Goal: Task Accomplishment & Management: Complete application form

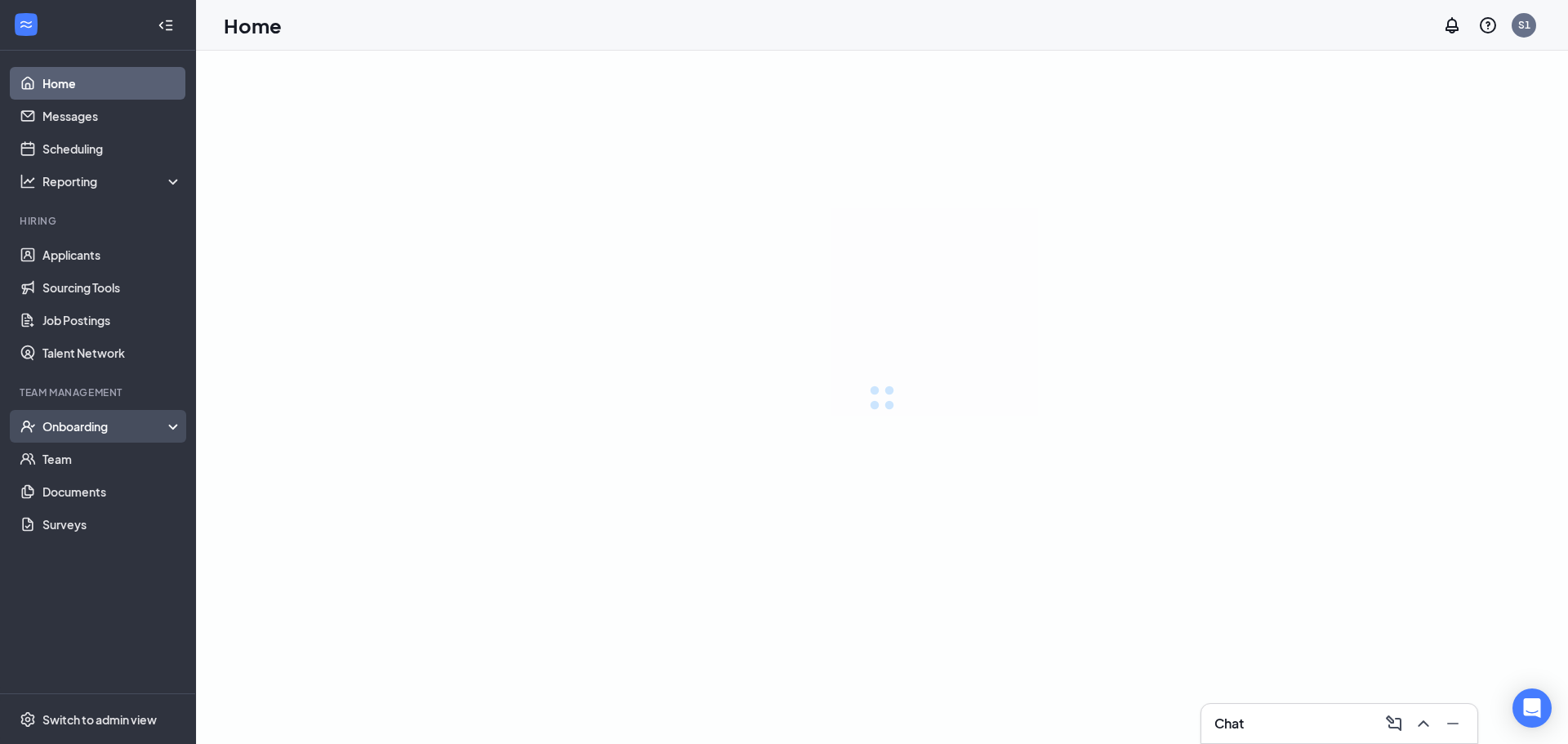
click at [95, 433] on div "Onboarding" at bounding box center [113, 427] width 141 height 17
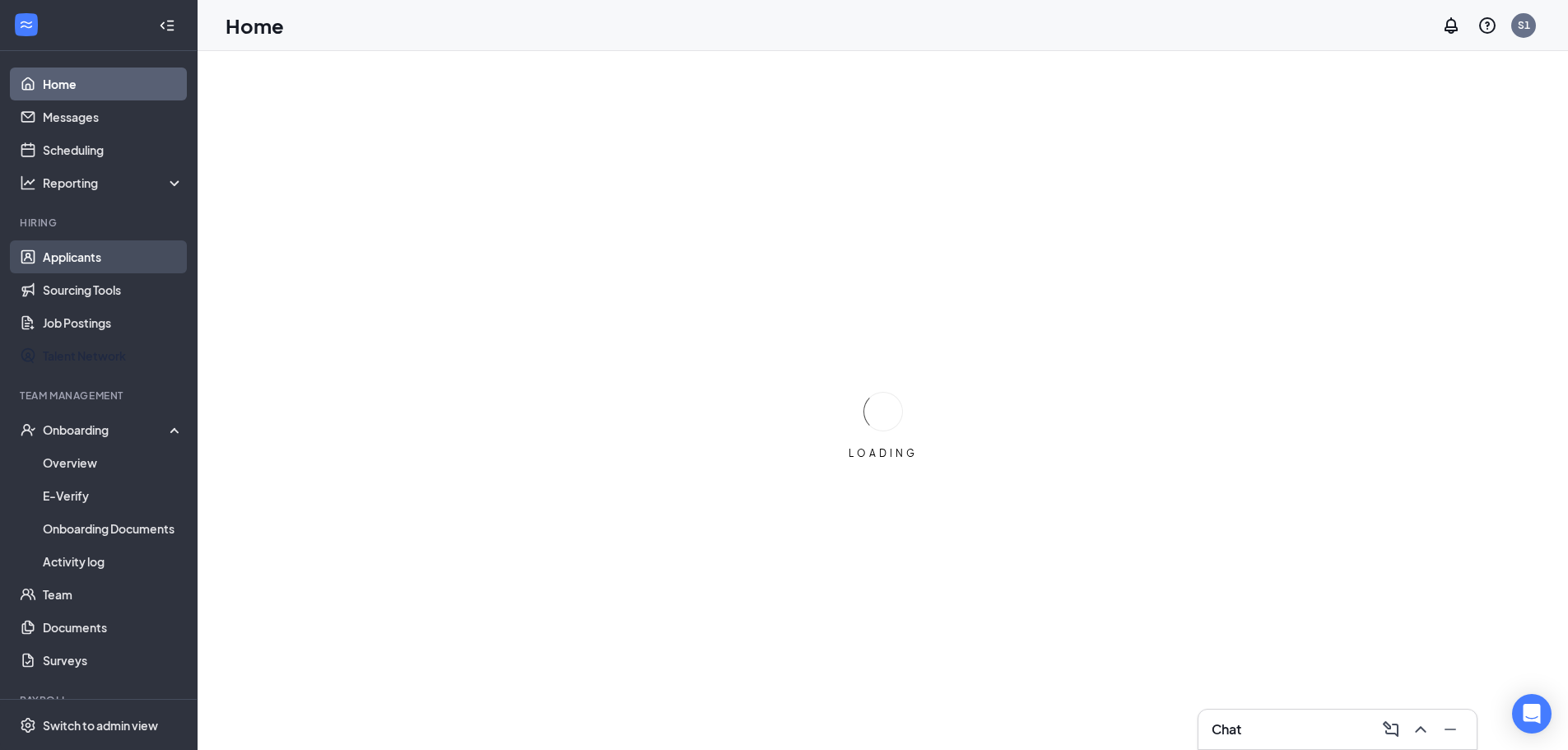
click at [121, 272] on link "Applicants" at bounding box center [113, 256] width 141 height 33
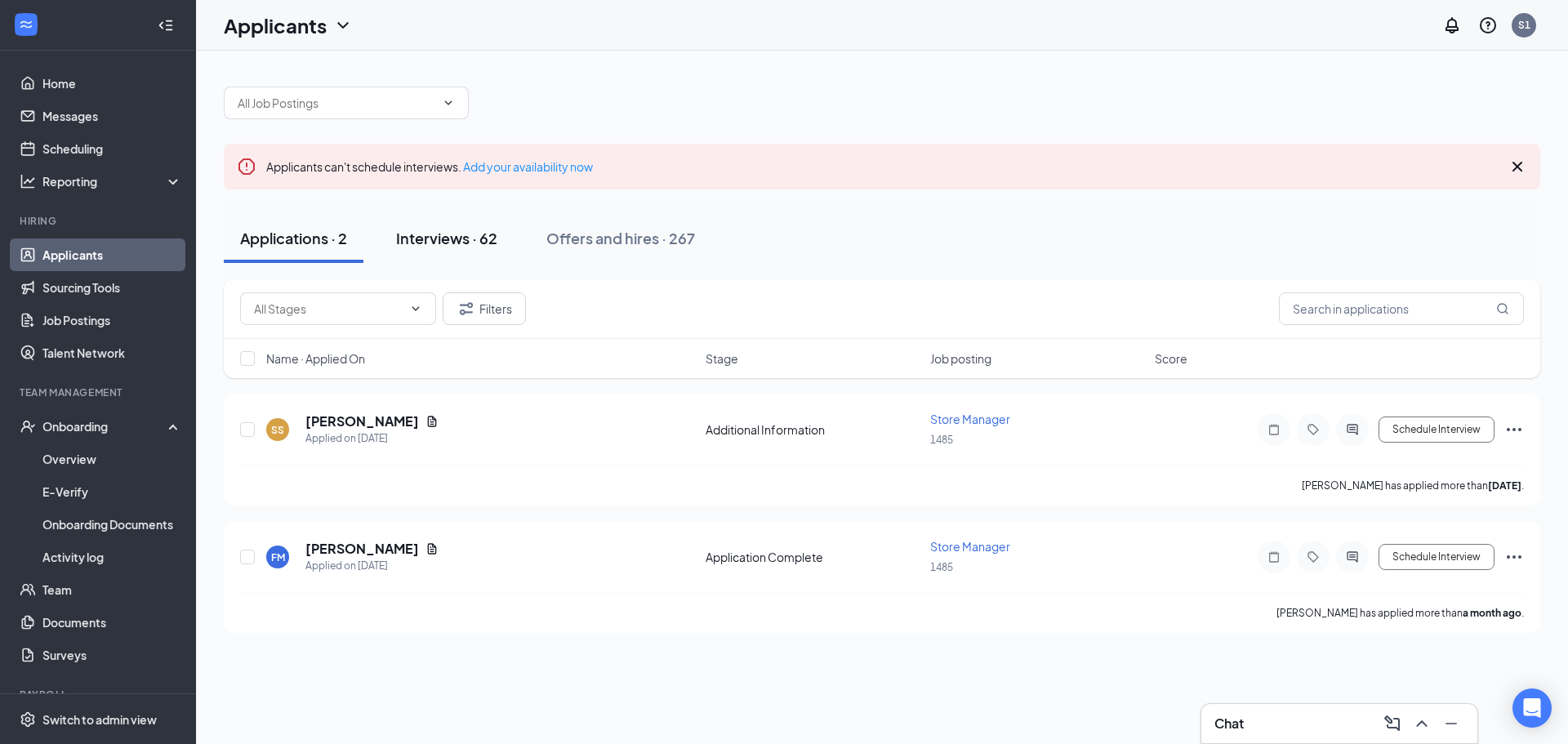
click at [447, 239] on div "Interviews · 62" at bounding box center [446, 238] width 101 height 20
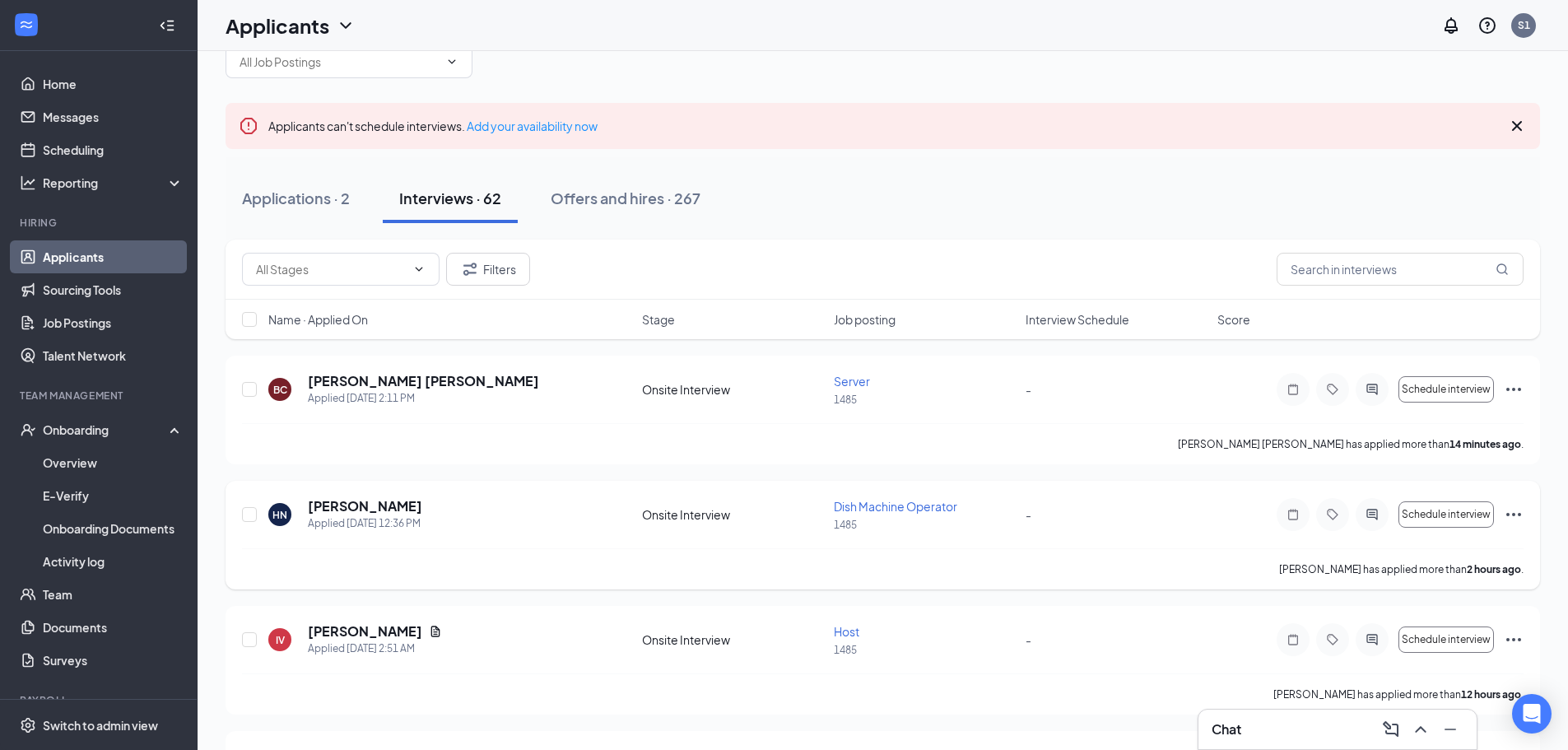
scroll to position [83, 0]
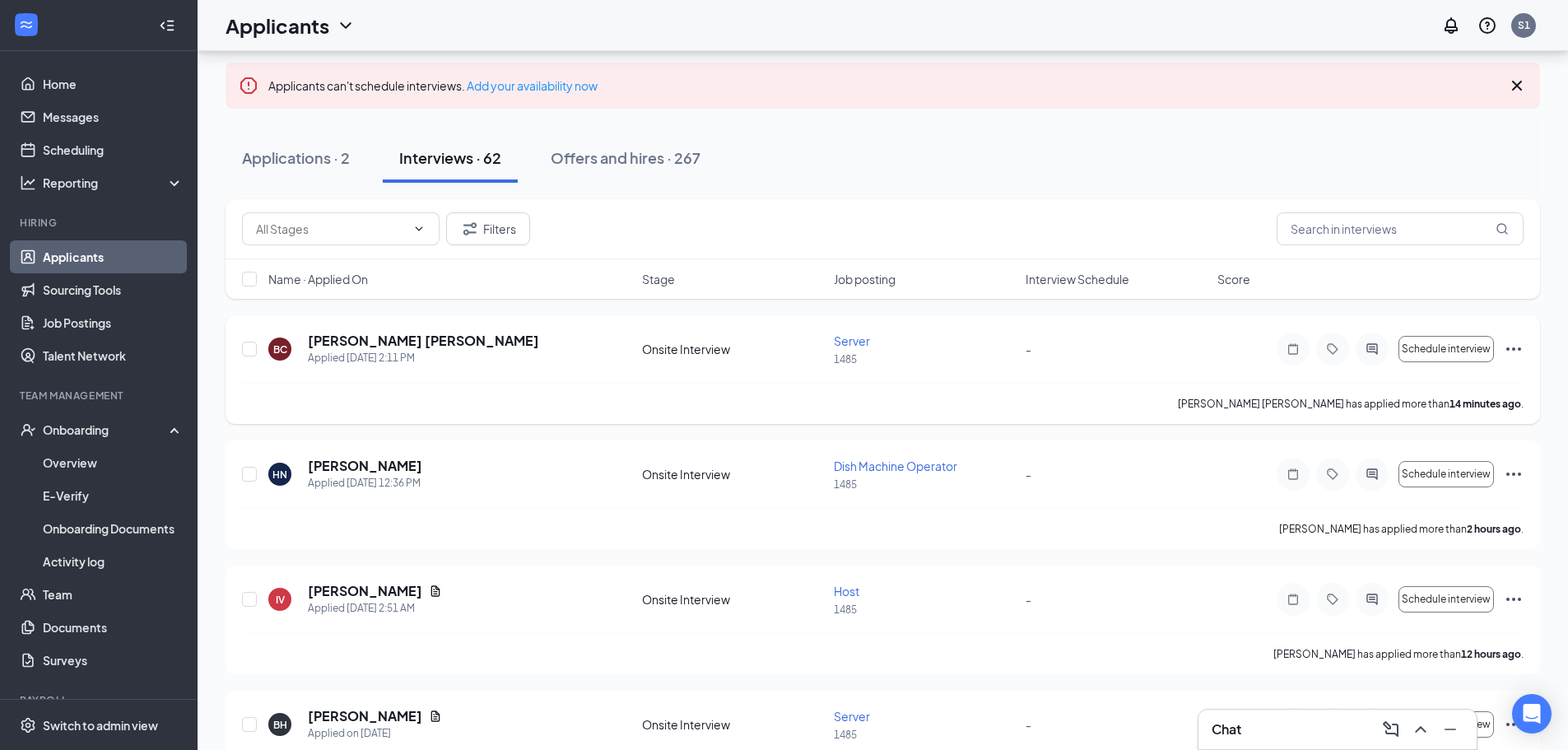
click at [1507, 348] on icon "Ellipses" at bounding box center [1514, 349] width 15 height 3
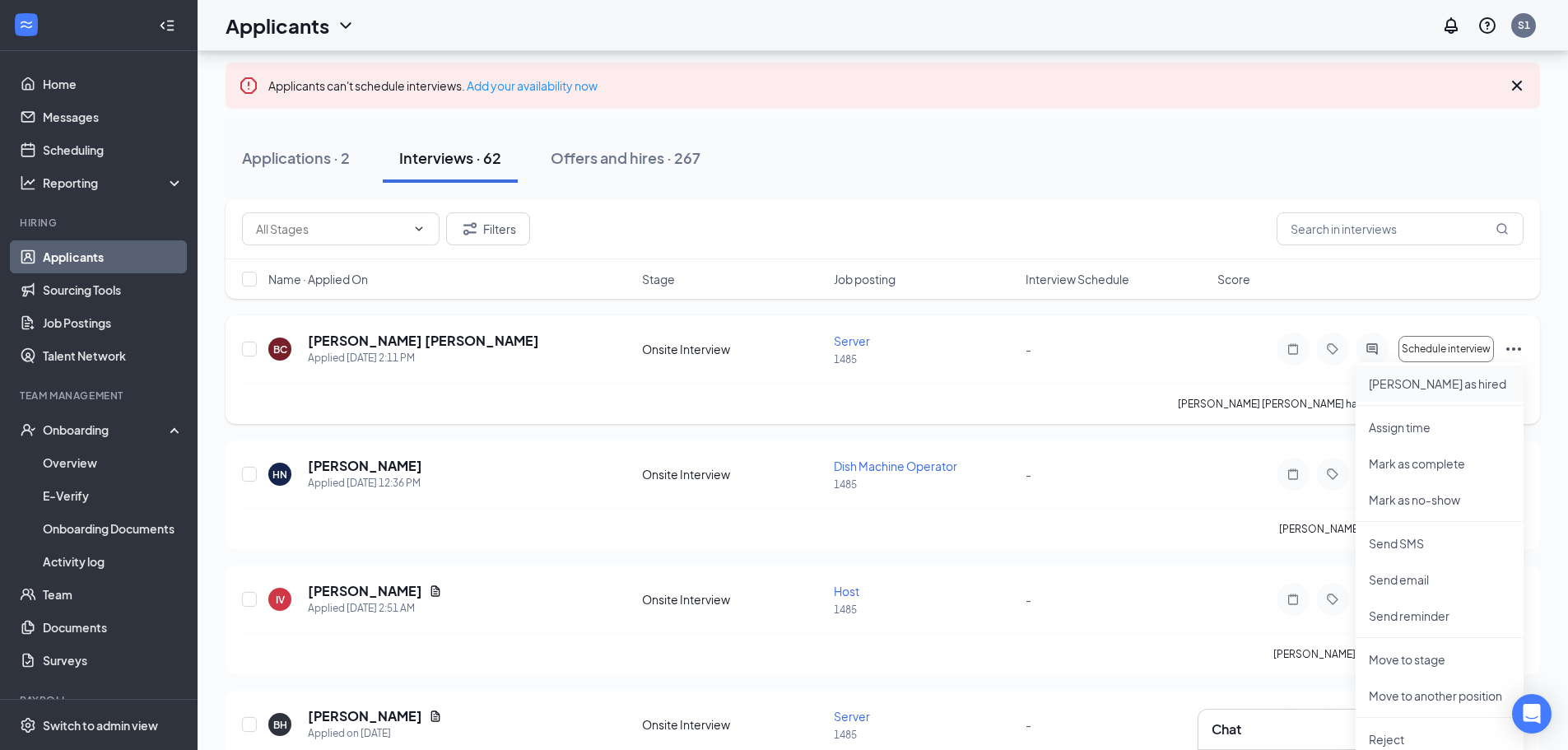
click at [1395, 392] on li "[PERSON_NAME] as hired" at bounding box center [1439, 383] width 168 height 36
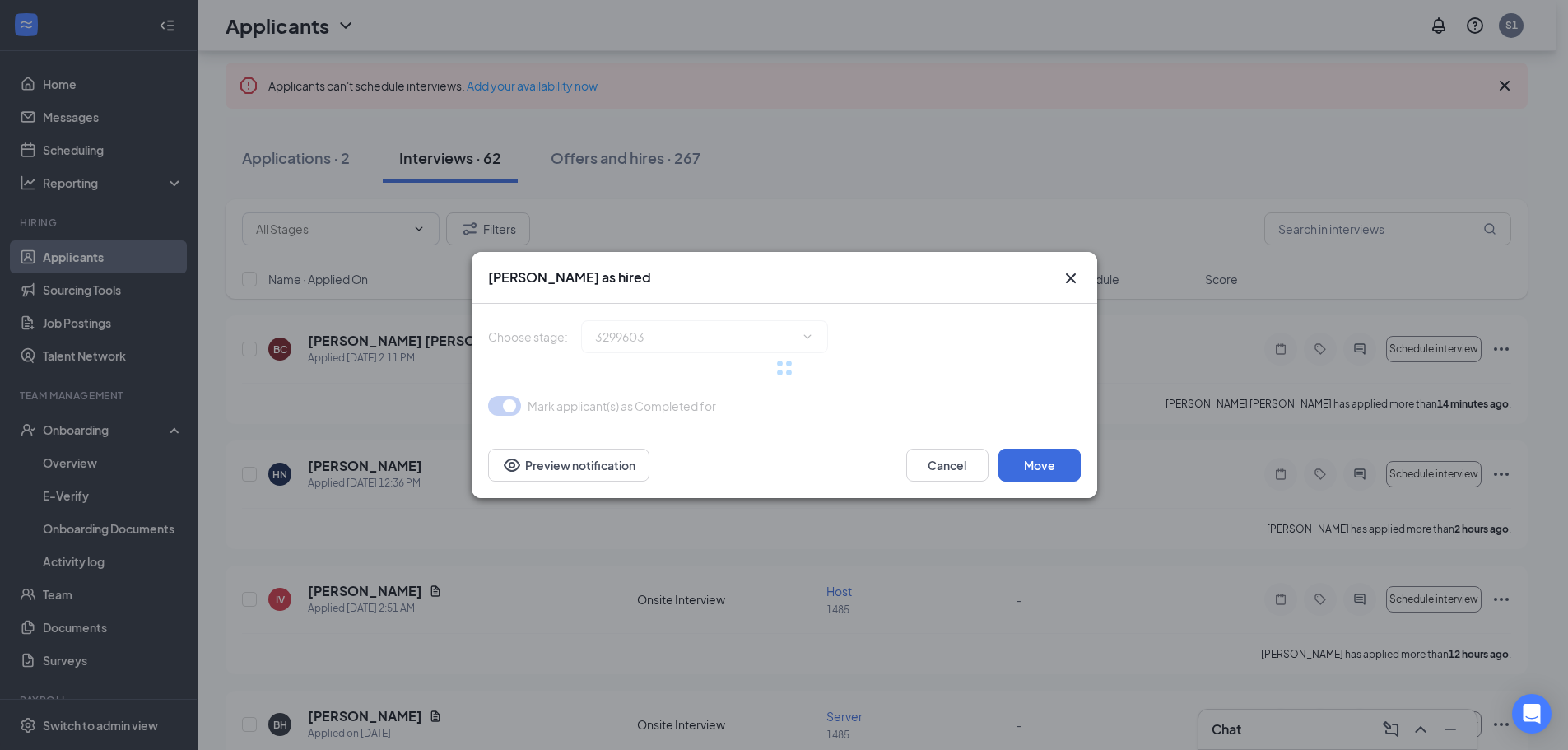
type input "Hiring Complete (final stage)"
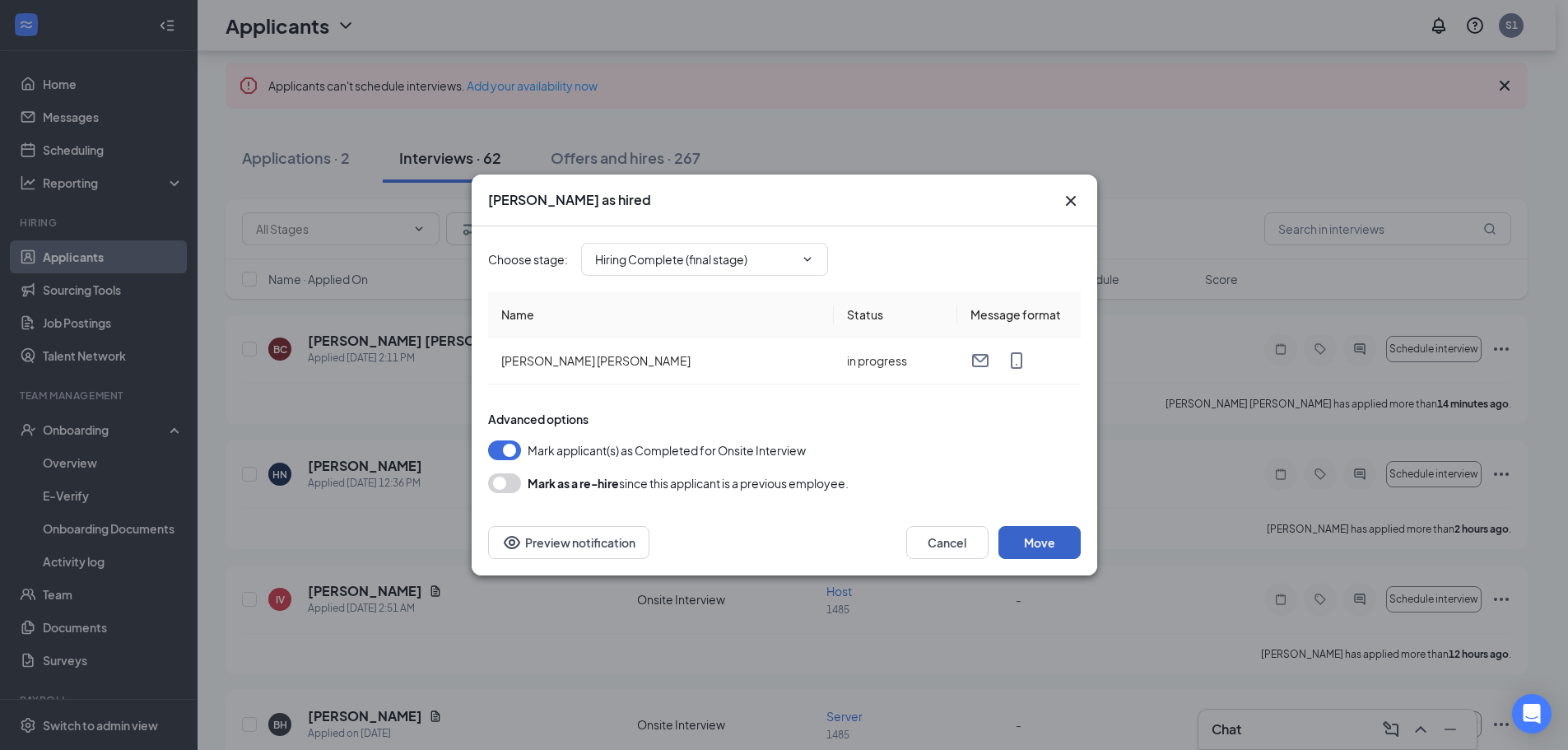
click at [1039, 547] on button "Move" at bounding box center [1040, 542] width 83 height 33
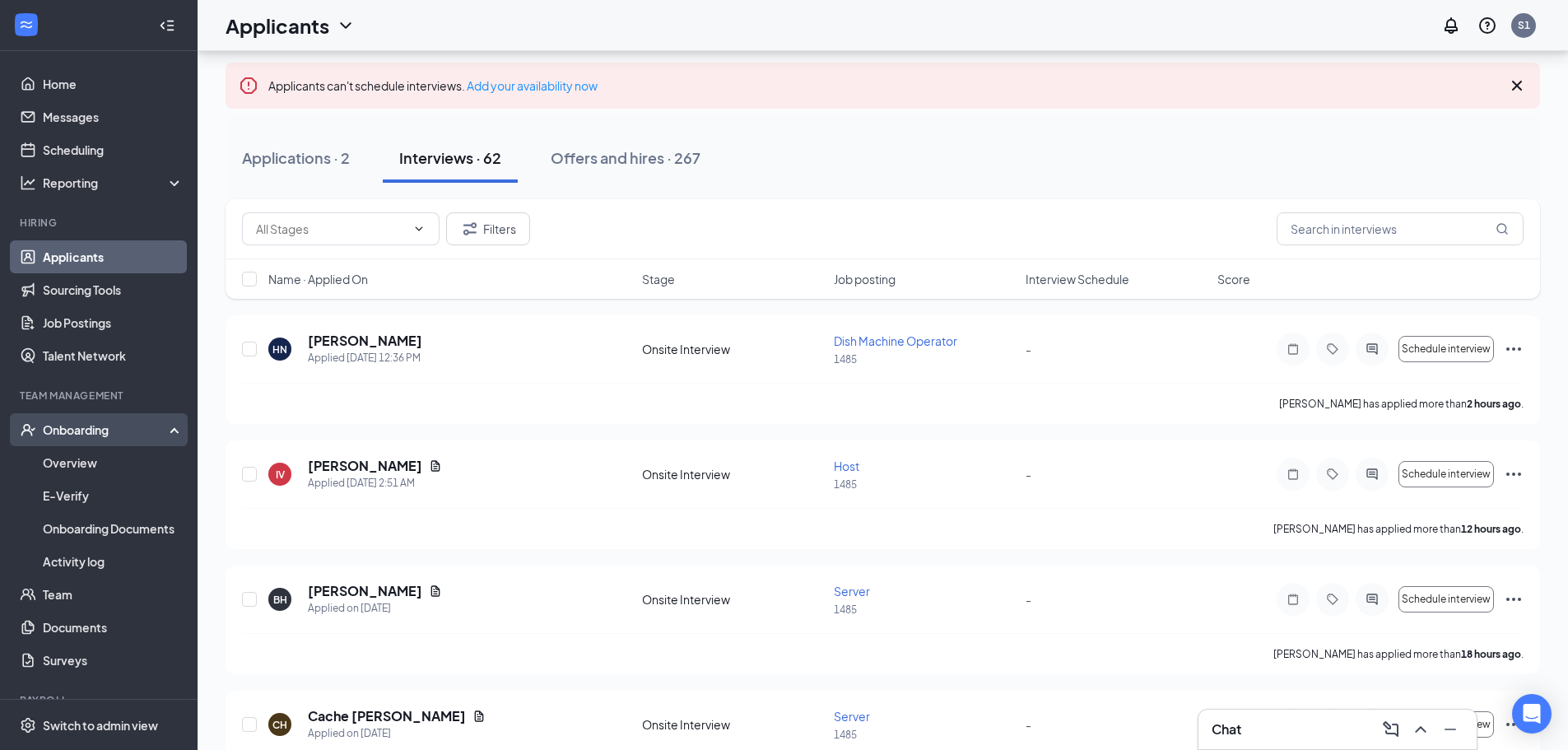
click at [76, 426] on div "Onboarding" at bounding box center [106, 430] width 127 height 17
click at [77, 463] on link "Overview" at bounding box center [113, 462] width 141 height 33
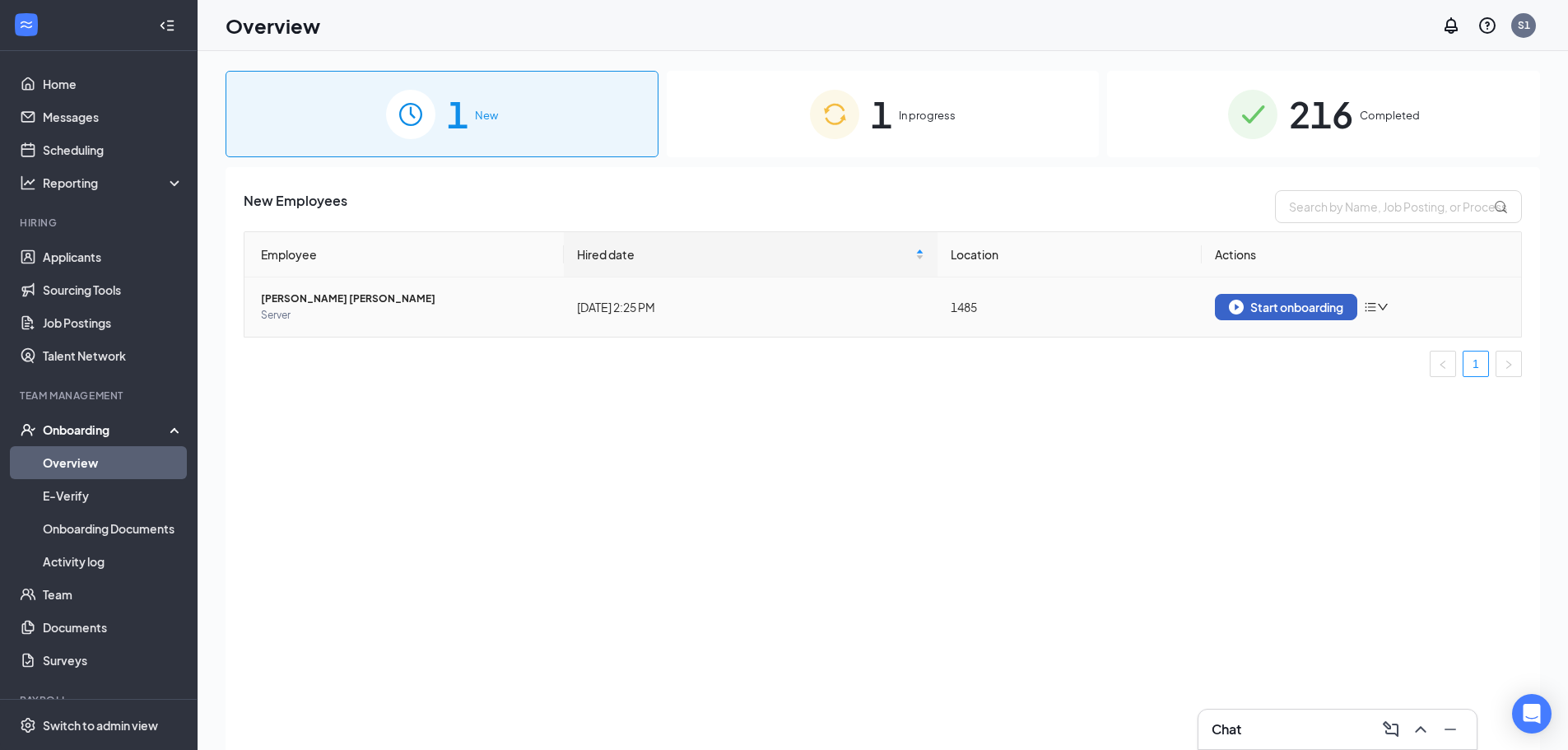
click at [1298, 310] on div "Start onboarding" at bounding box center [1286, 307] width 115 height 15
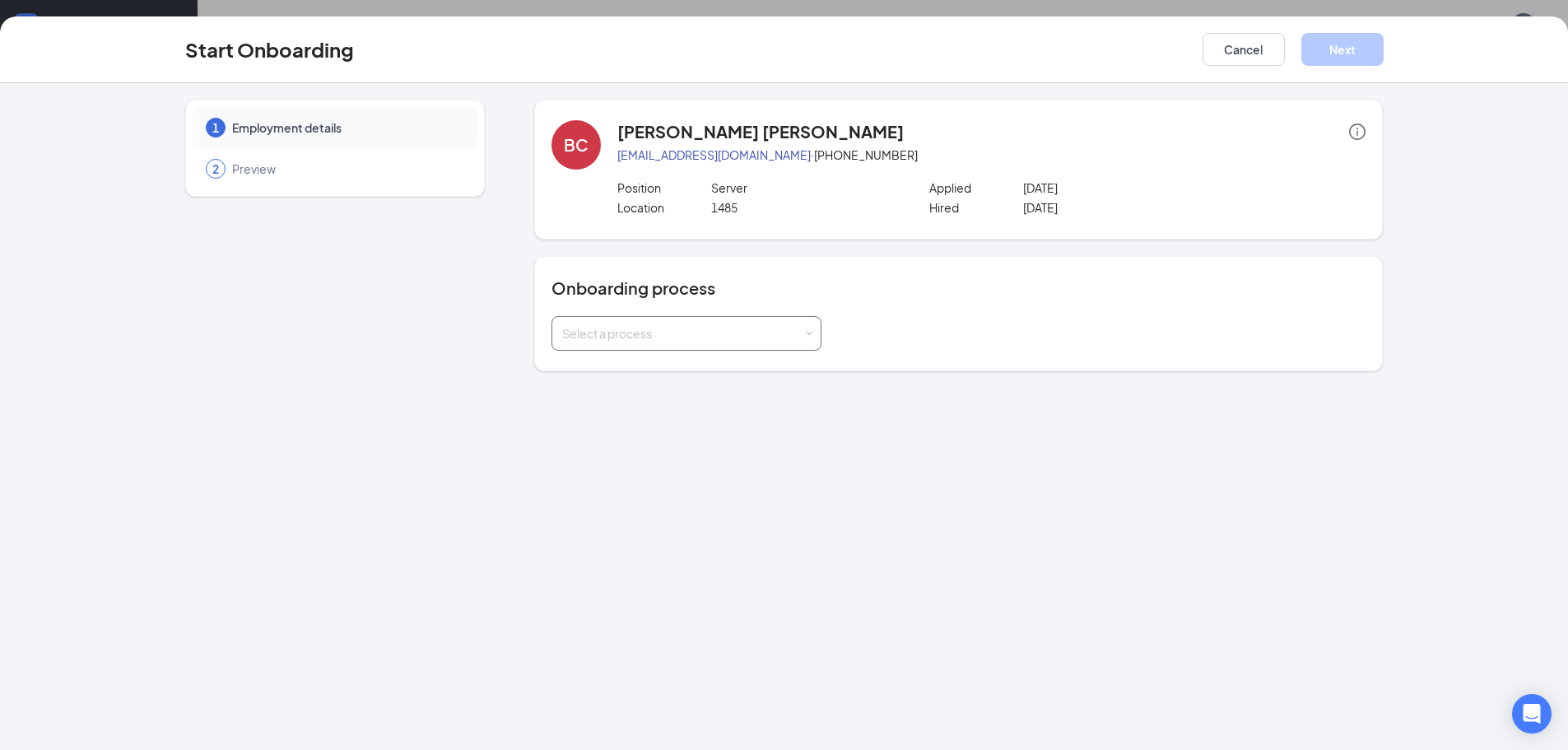
click at [673, 340] on div "Select a process" at bounding box center [682, 333] width 241 height 17
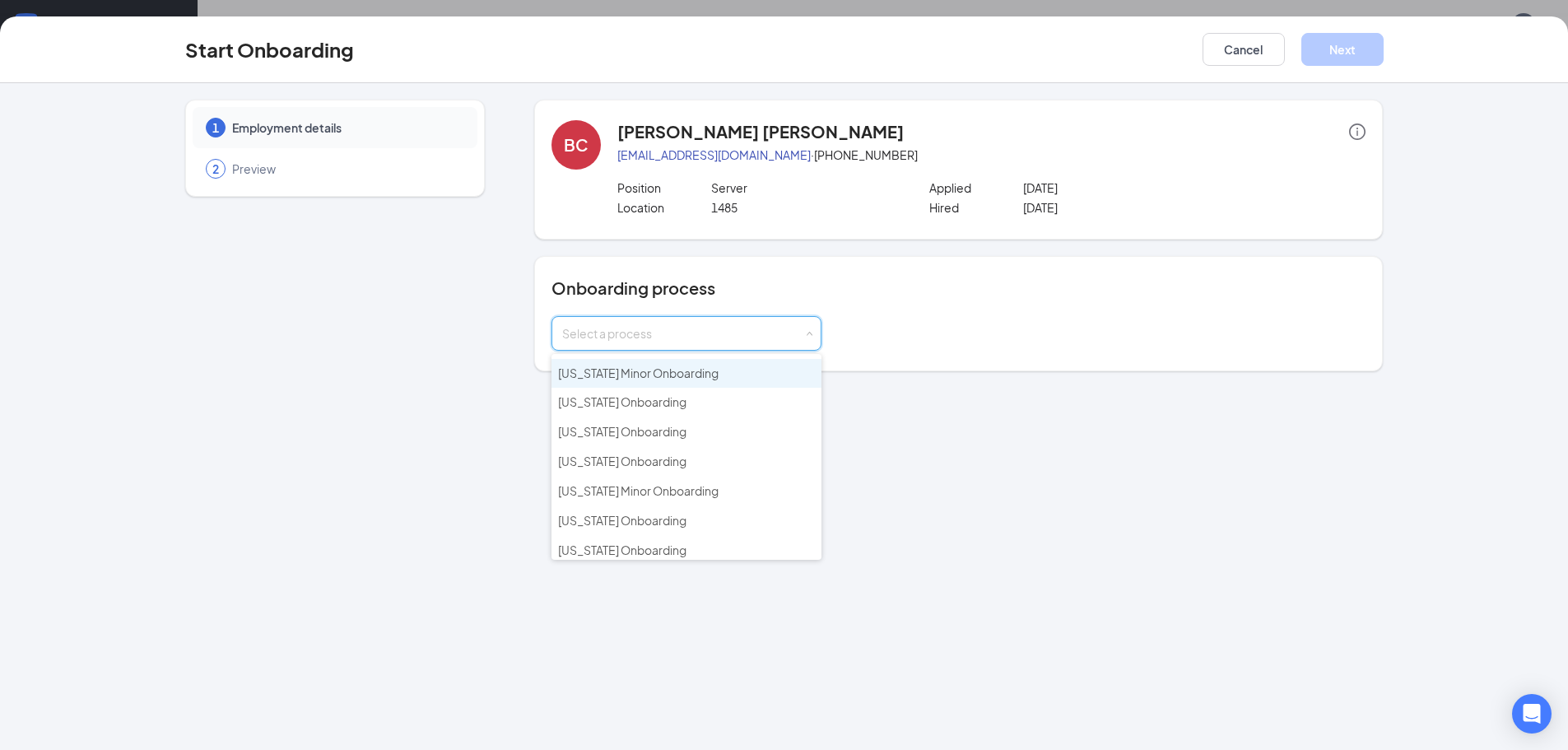
scroll to position [165, 0]
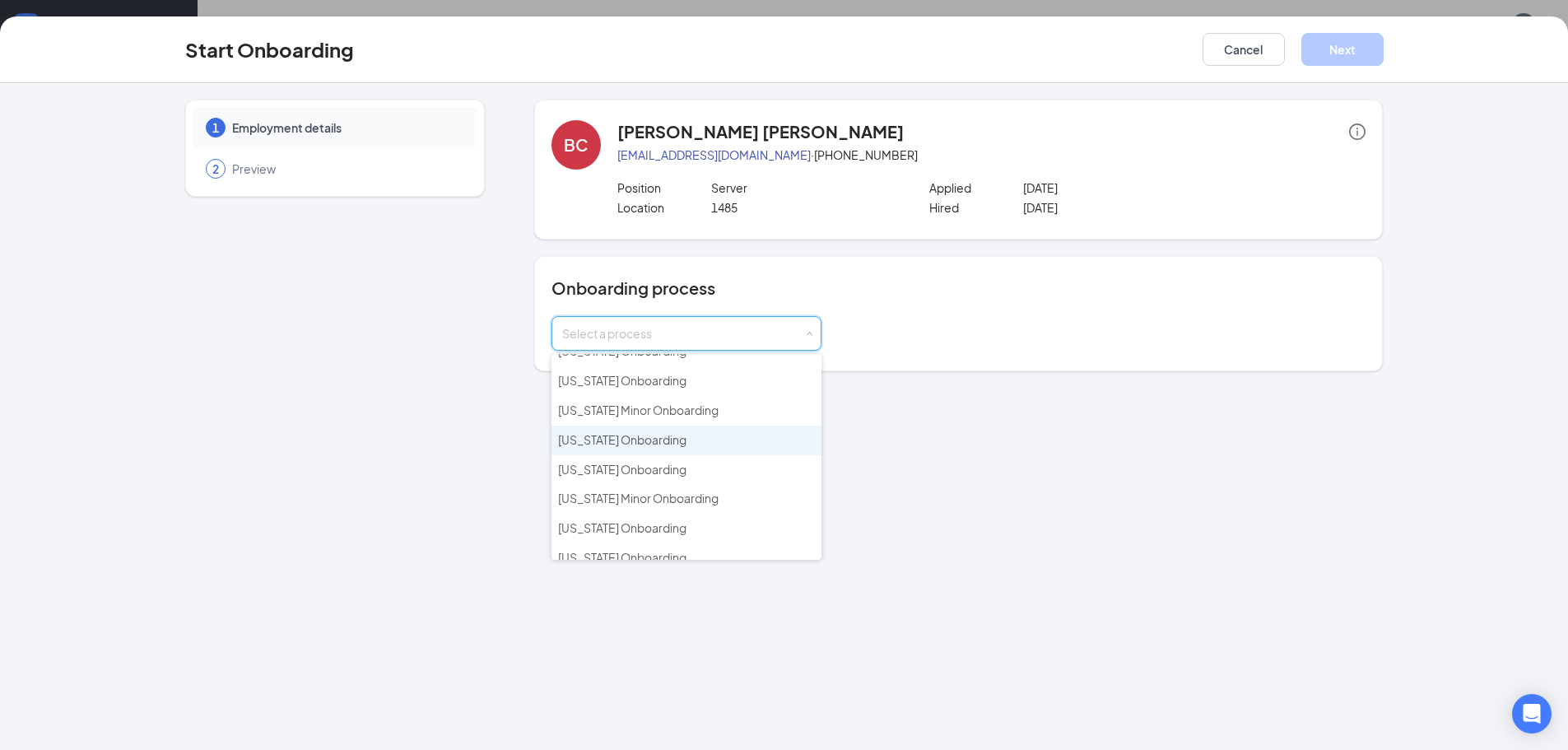
click at [668, 444] on li "[US_STATE] Onboarding" at bounding box center [687, 440] width 270 height 30
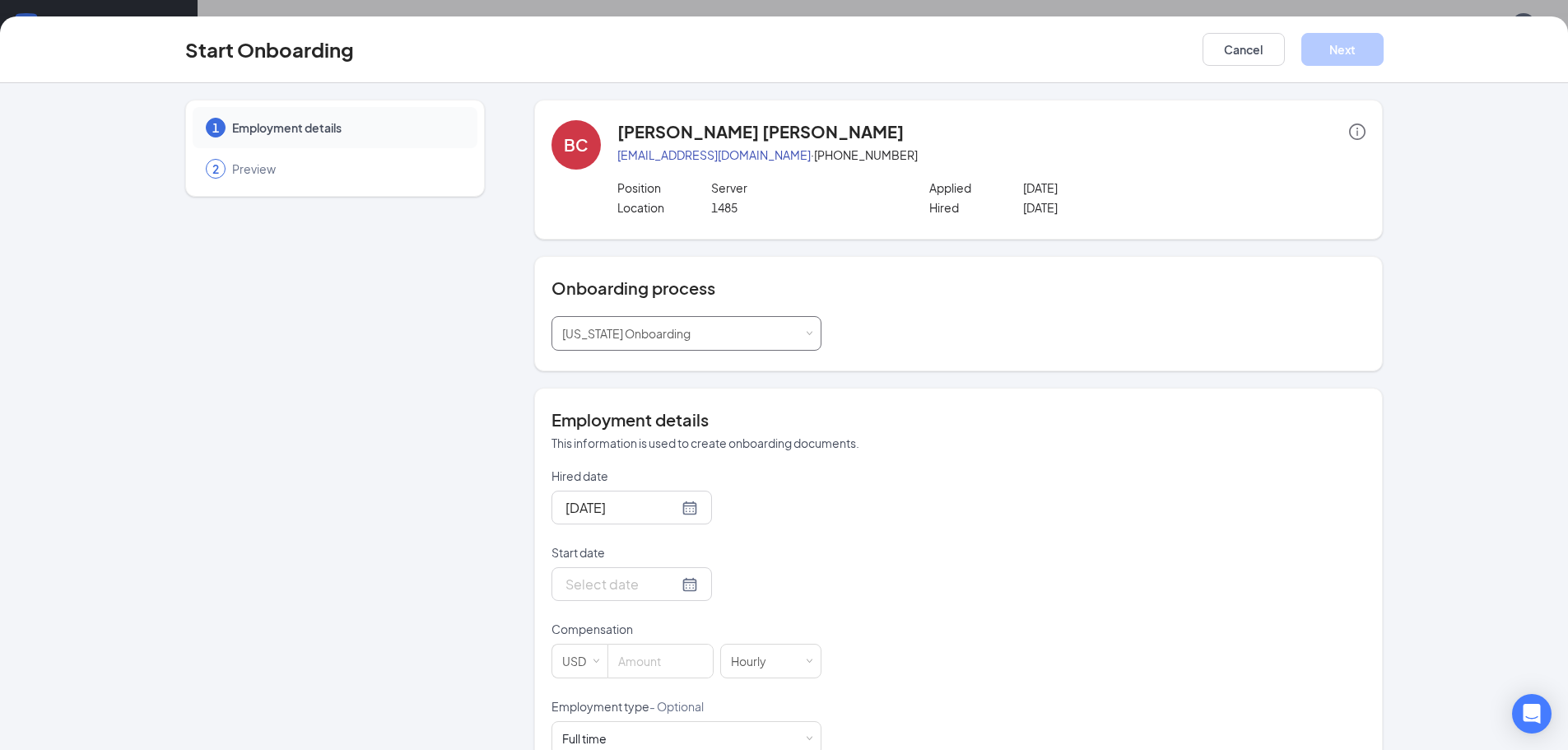
click at [661, 343] on div "[US_STATE] Onboarding" at bounding box center [632, 333] width 140 height 33
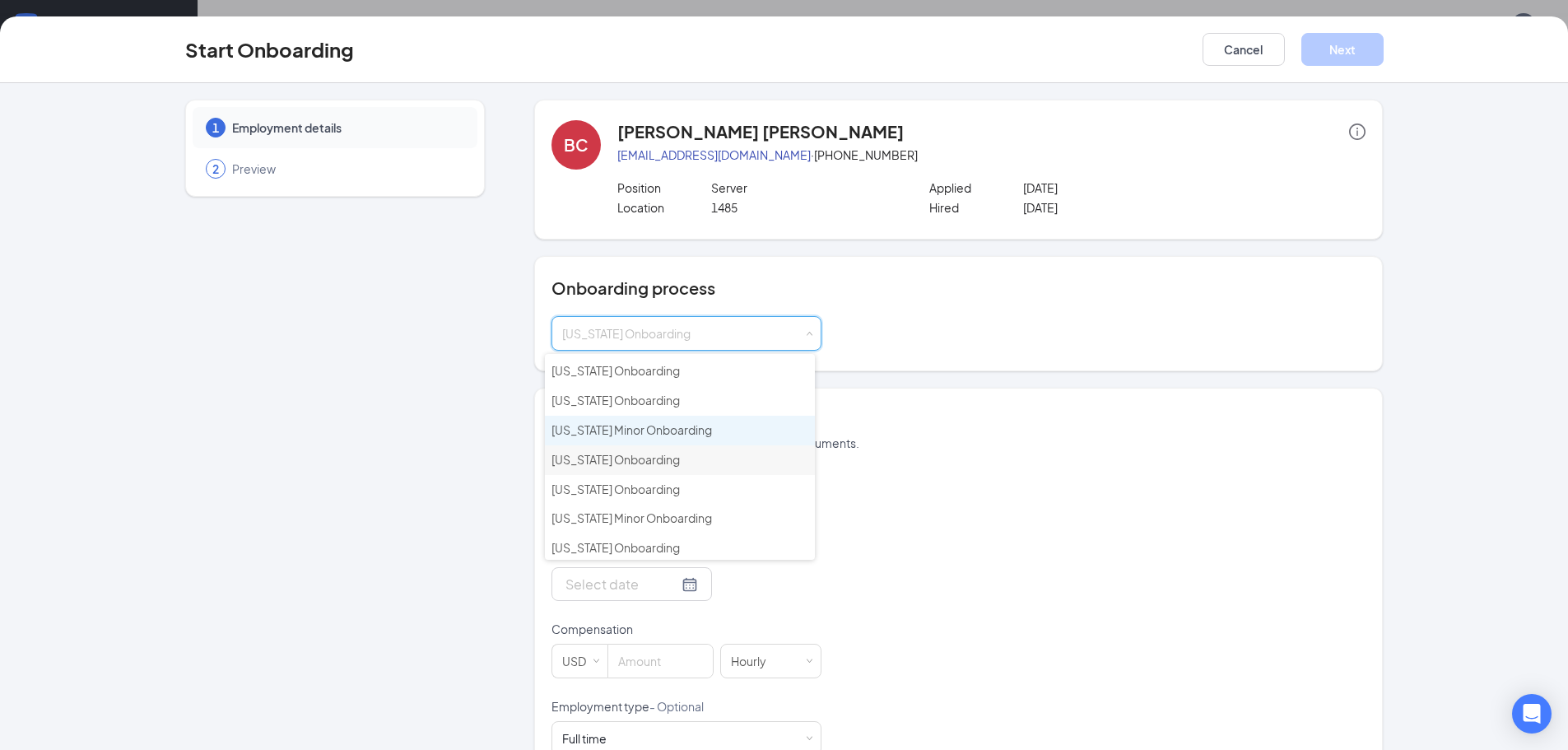
scroll to position [185, 0]
click at [635, 449] on span "[US_STATE] Onboarding" at bounding box center [616, 450] width 128 height 15
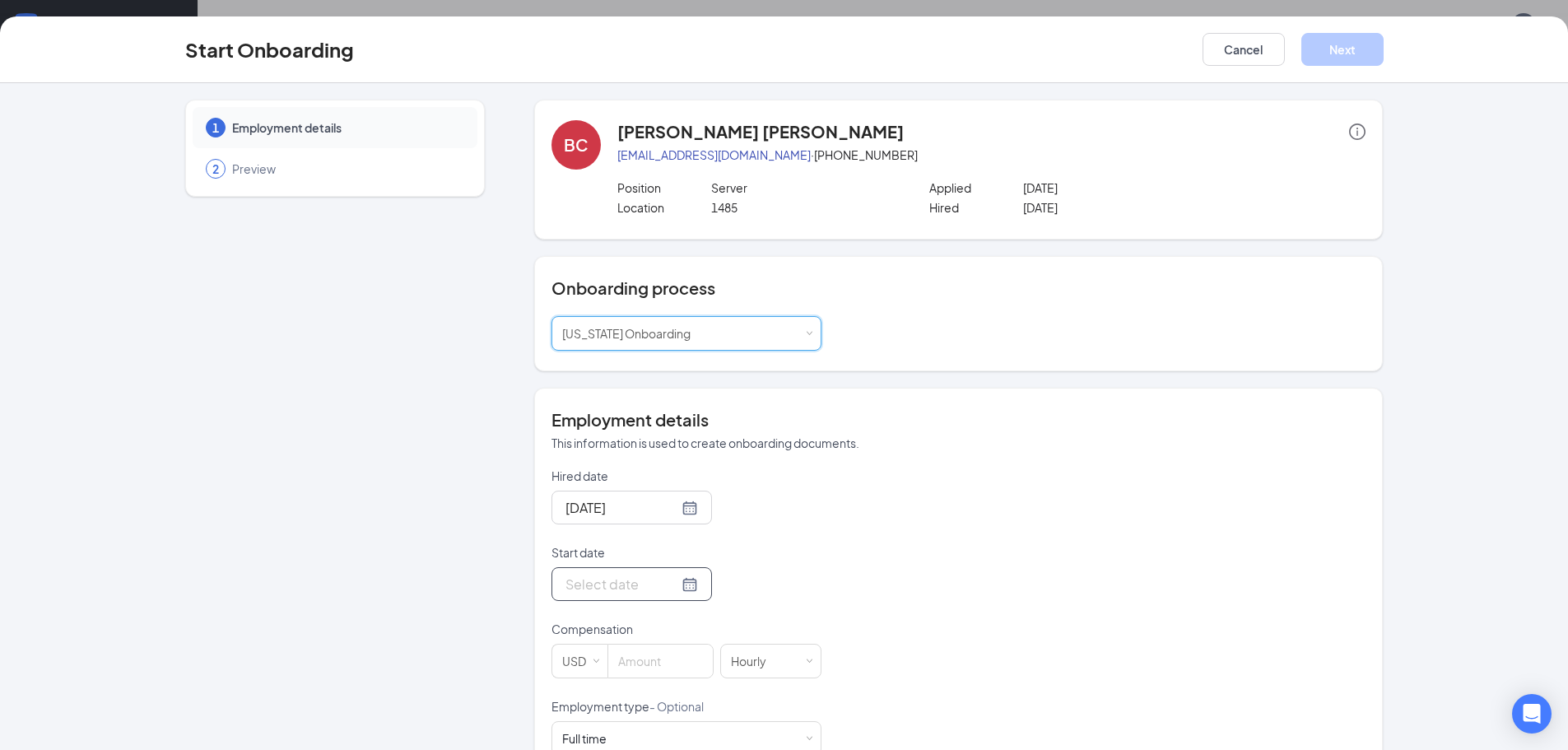
click at [627, 572] on div at bounding box center [632, 584] width 160 height 34
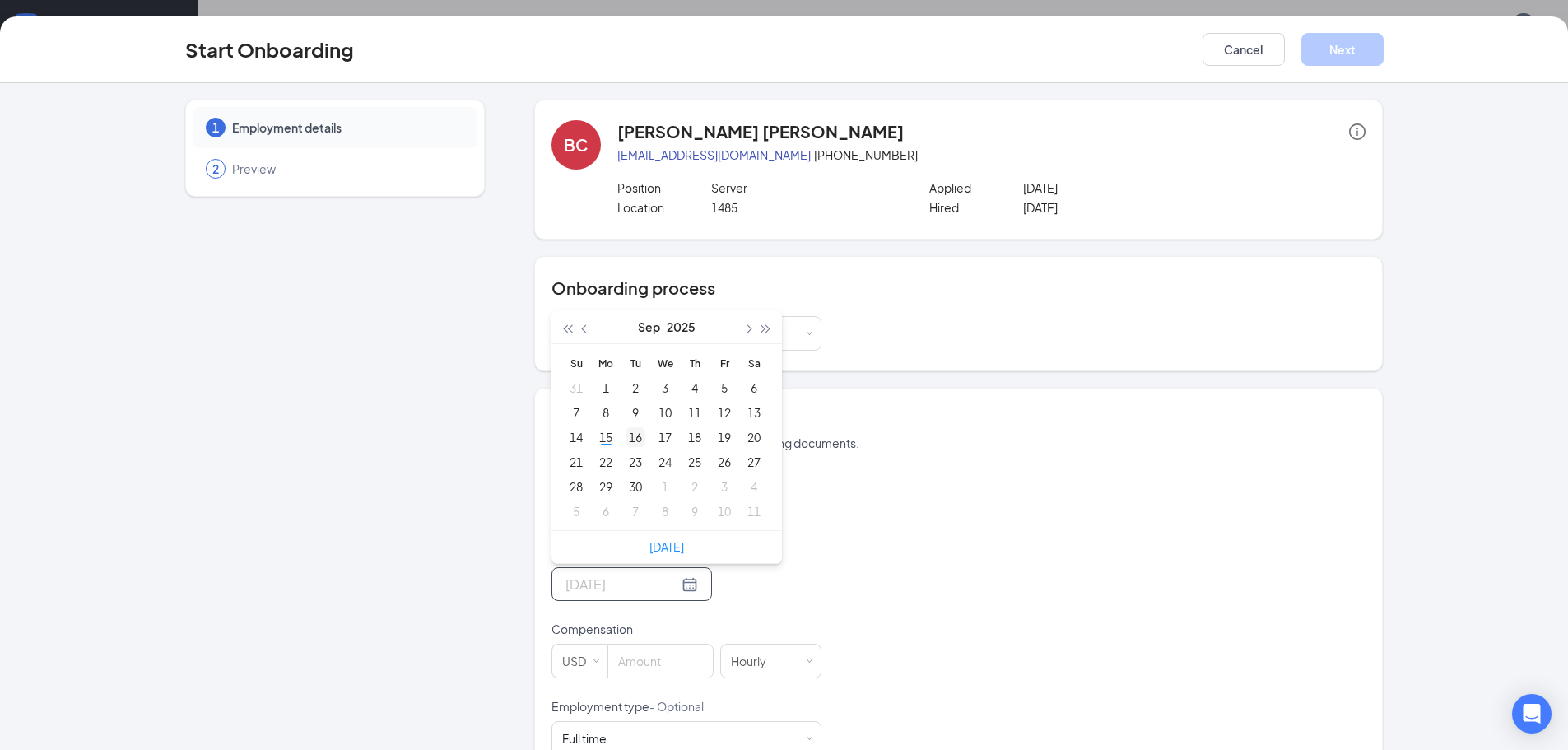
type input "[DATE]"
click at [628, 432] on div "16" at bounding box center [635, 436] width 19 height 19
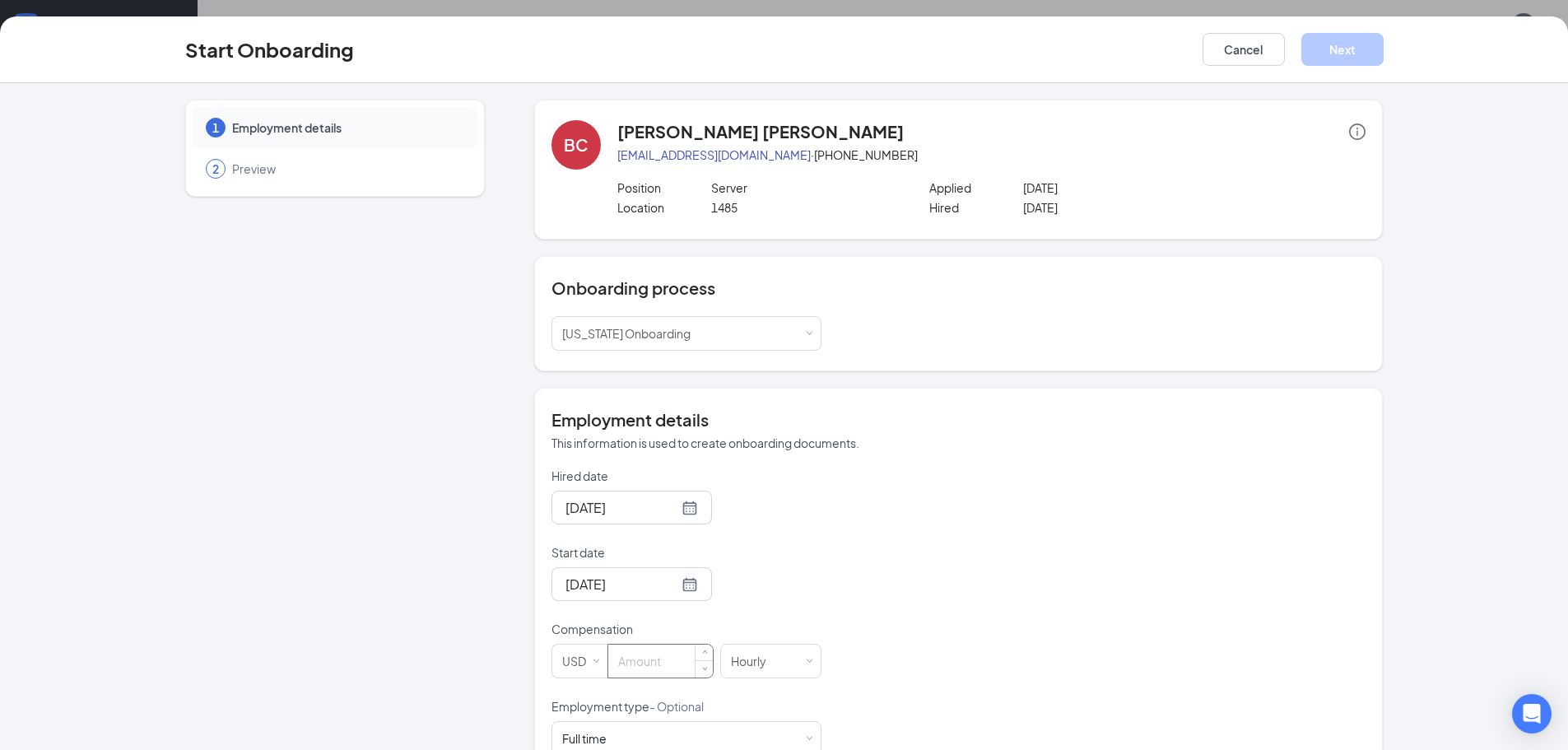
click at [648, 667] on input at bounding box center [660, 661] width 105 height 33
type input "2.13"
click at [854, 624] on div "Hired date [DATE] Start date [DATE] [DATE] Su Mo Tu We Th Fr Sa 31 1 2 3 4 5 6 …" at bounding box center [958, 698] width 814 height 461
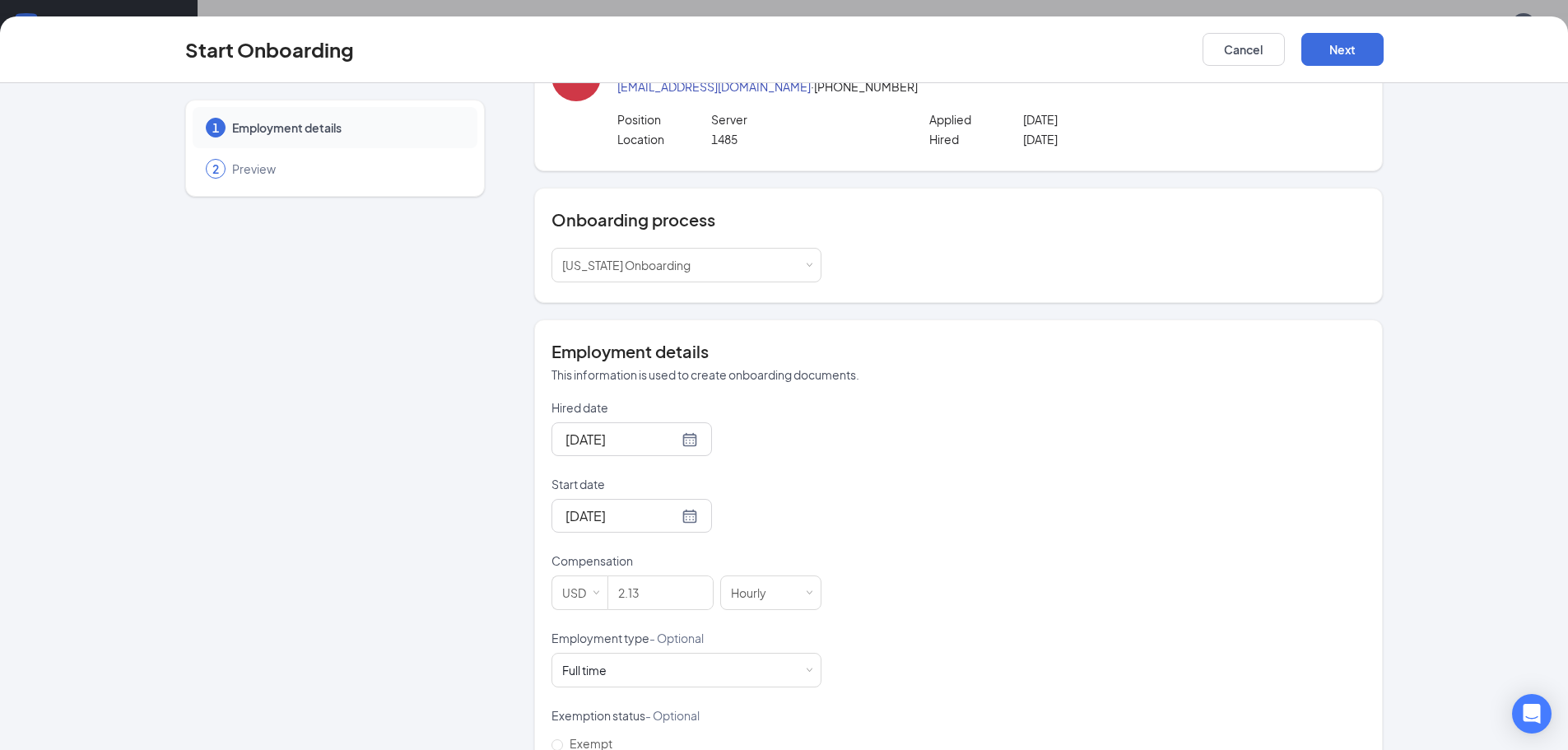
scroll to position [216, 0]
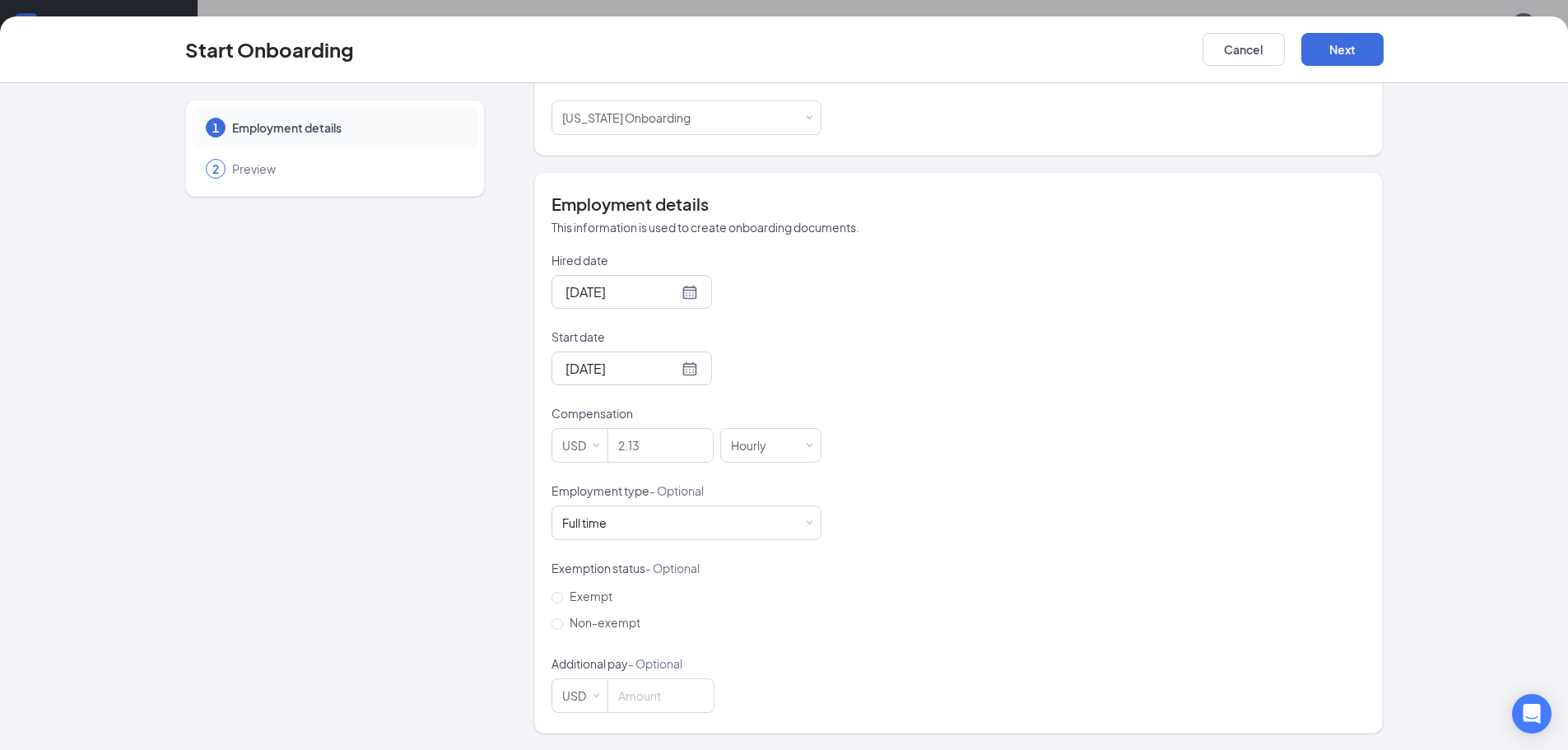
click at [589, 545] on form "Hired date [DATE] Start date [DATE] [DATE] Su Mo Tu We Th Fr Sa 31 1 2 3 4 5 6 …" at bounding box center [687, 483] width 270 height 461
click at [601, 536] on div "Full time Works 30+ hours per week and is reasonably expected to work" at bounding box center [686, 522] width 249 height 33
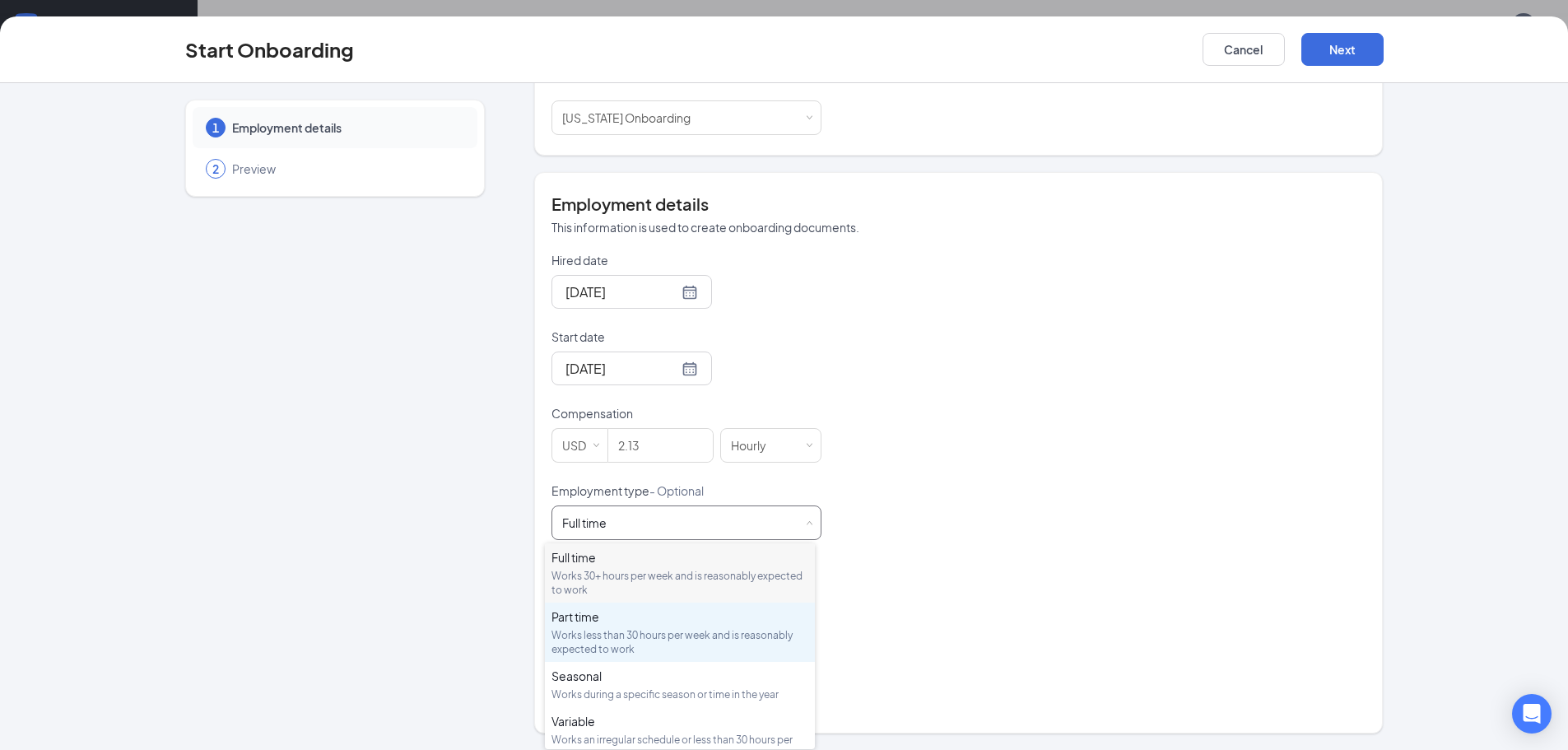
click at [594, 631] on div "Works less than 30 hours per week and is reasonably expected to work" at bounding box center [680, 642] width 256 height 28
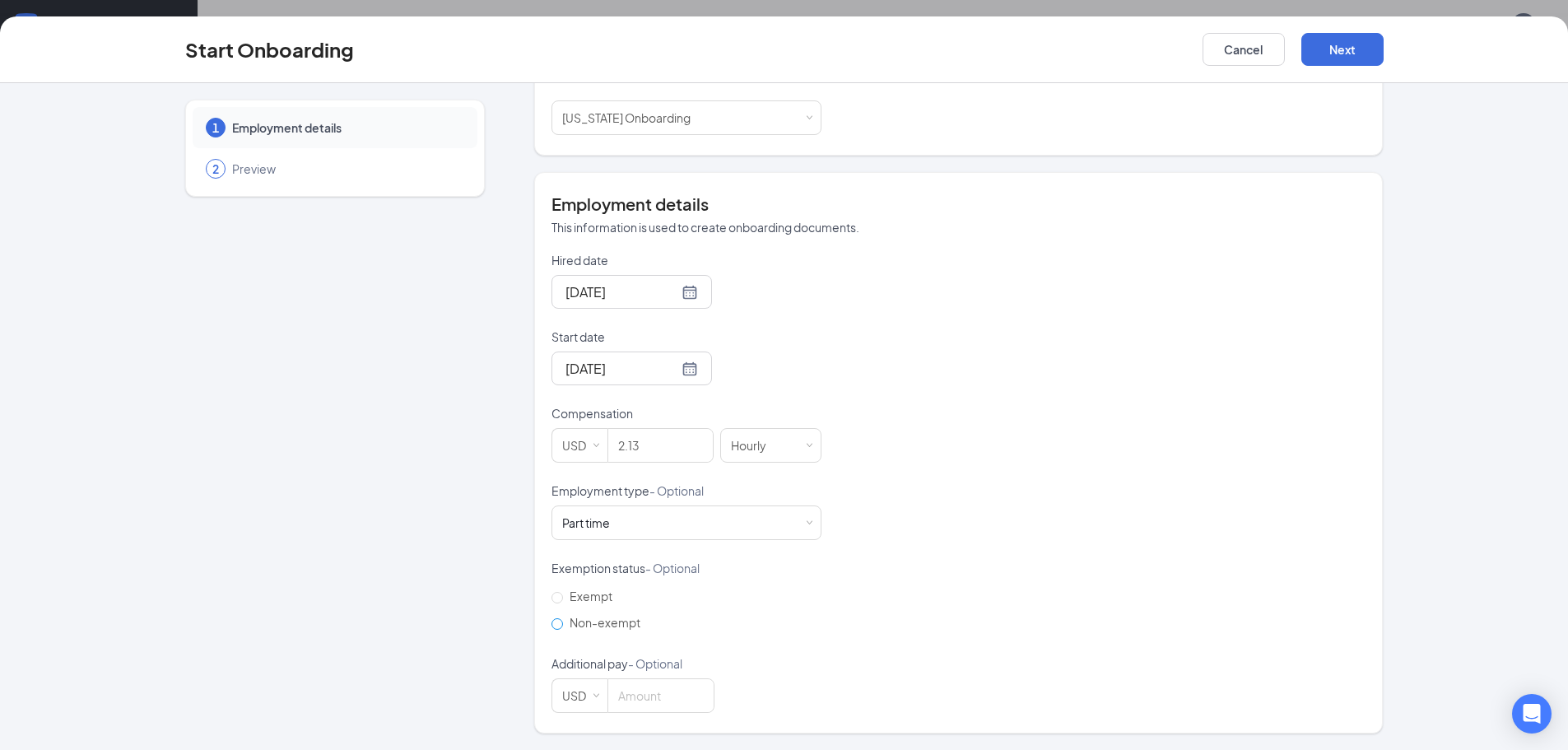
click at [595, 620] on span "Non-exempt" at bounding box center [605, 623] width 84 height 15
click at [563, 620] on input "Non-exempt" at bounding box center [558, 624] width 12 height 12
radio input "true"
click at [657, 695] on input at bounding box center [660, 695] width 105 height 33
type input "0"
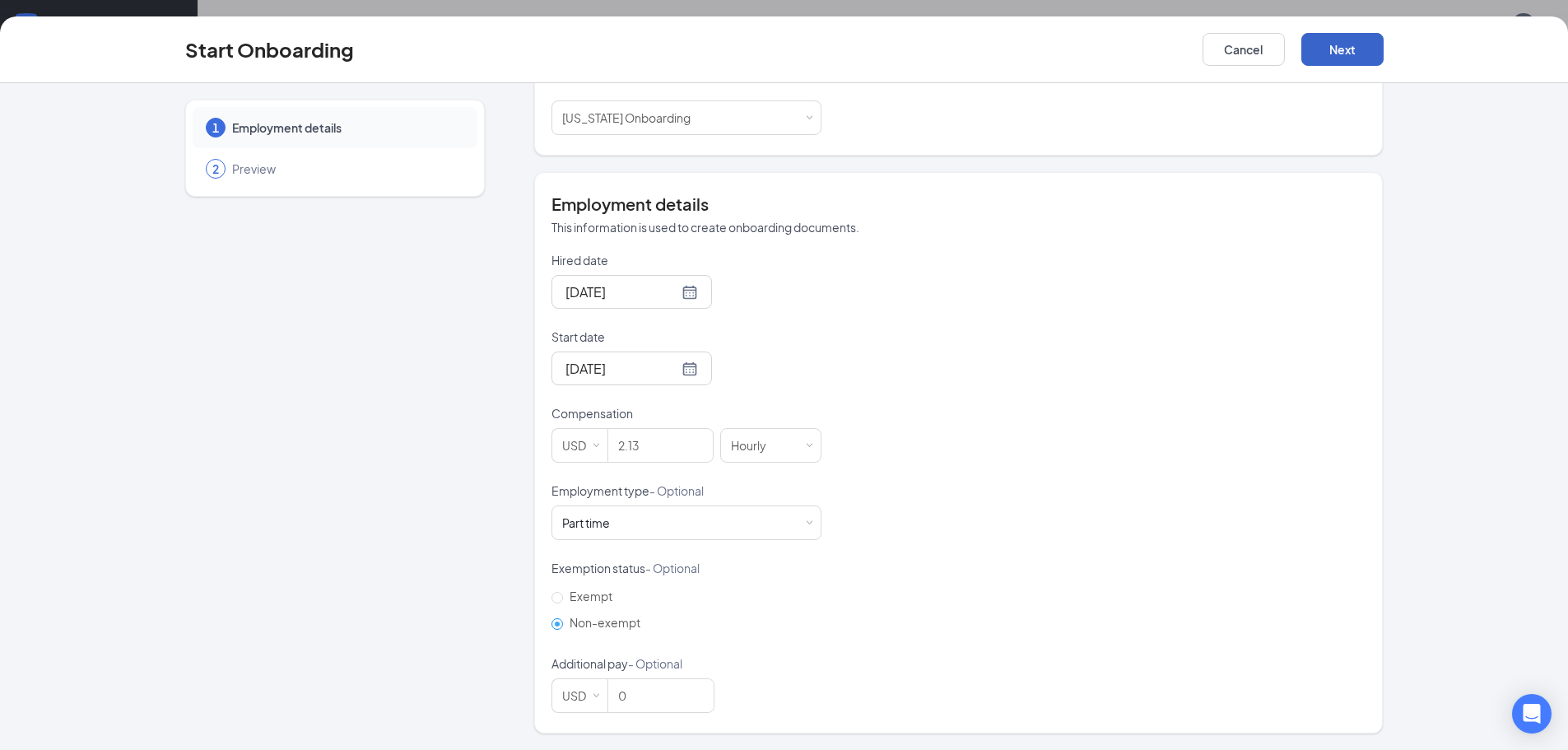
click at [1355, 47] on button "Next" at bounding box center [1343, 49] width 83 height 33
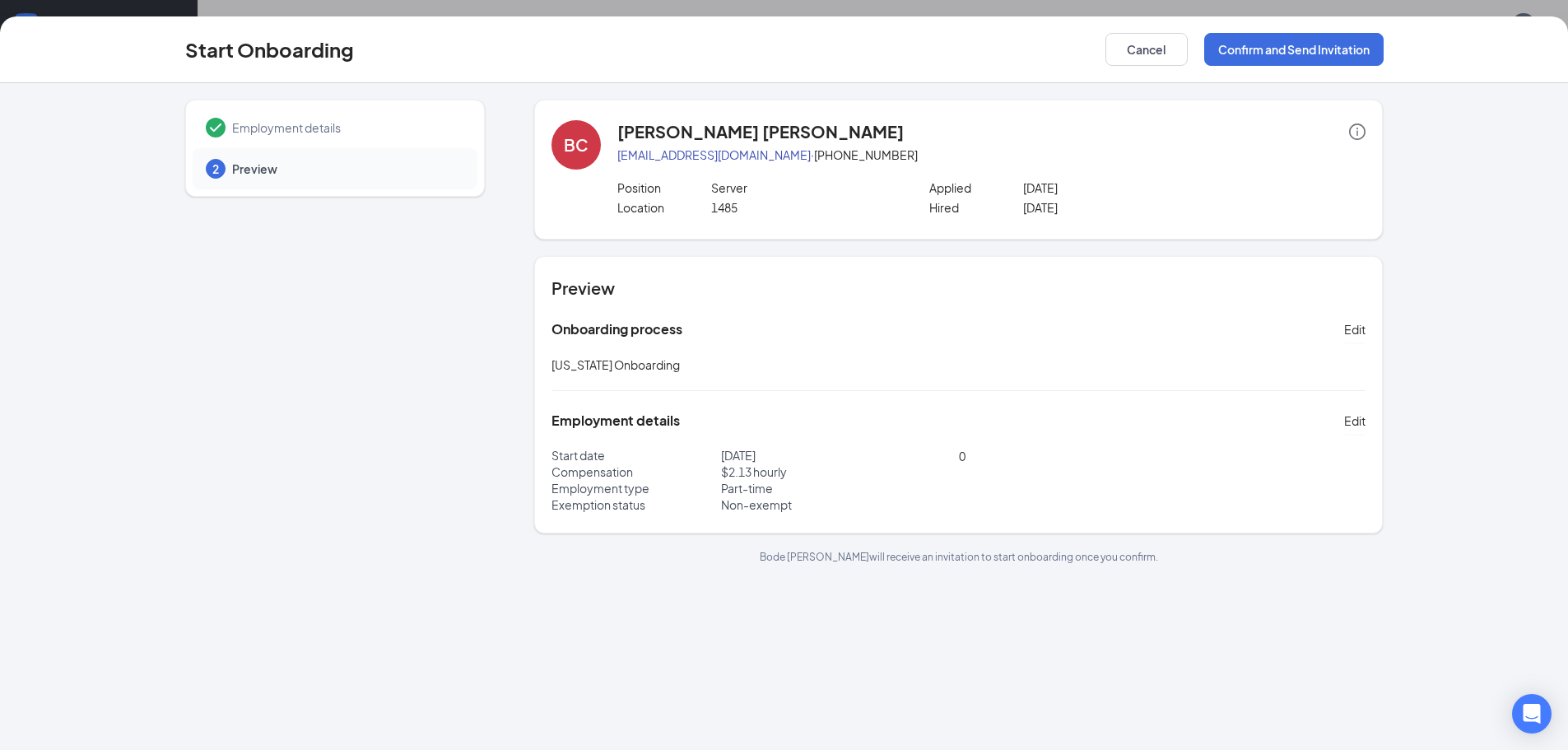
scroll to position [0, 0]
click at [1270, 47] on button "Confirm and Send Invitation" at bounding box center [1294, 49] width 180 height 33
